Goal: Task Accomplishment & Management: Manage account settings

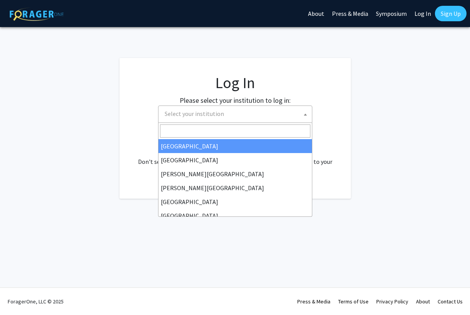
click at [221, 112] on span "Select your institution" at bounding box center [194, 114] width 59 height 8
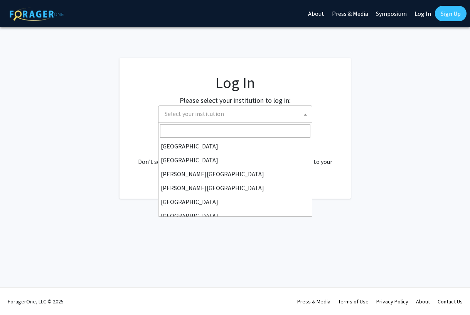
scroll to position [270, 0]
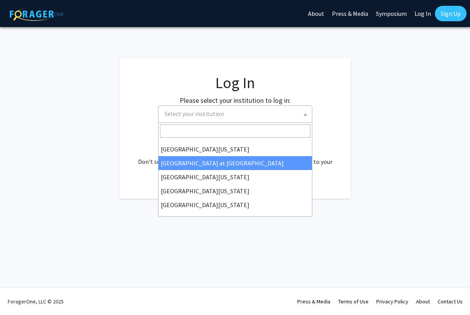
select select "18"
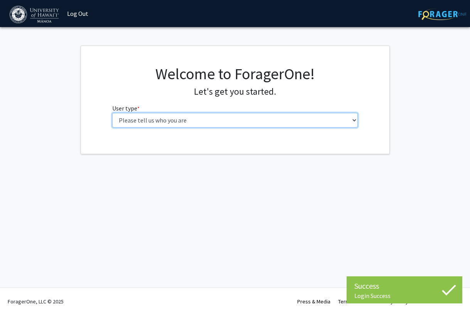
click at [232, 119] on select "Please tell us who you are Undergraduate Student Master's Student Doctoral Cand…" at bounding box center [235, 120] width 246 height 15
select select "5: faculty"
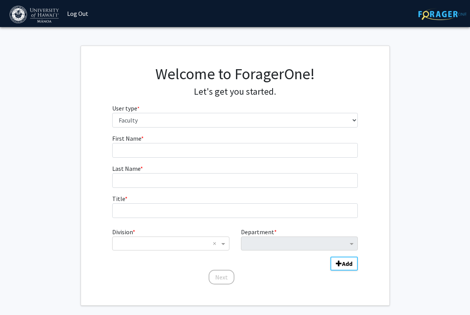
click at [83, 14] on link "Log Out" at bounding box center [77, 13] width 29 height 27
